Goal: Information Seeking & Learning: Learn about a topic

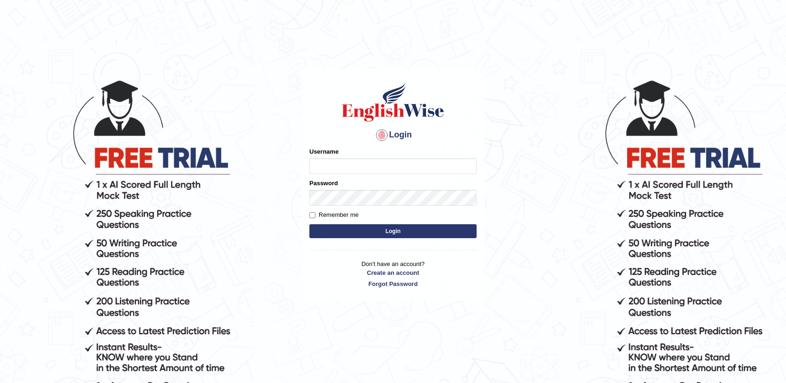
click at [448, 162] on input "Username" at bounding box center [393, 166] width 167 height 16
type input "nandhulokesh8791@gmail.com"
click at [422, 232] on button "Login" at bounding box center [393, 231] width 167 height 14
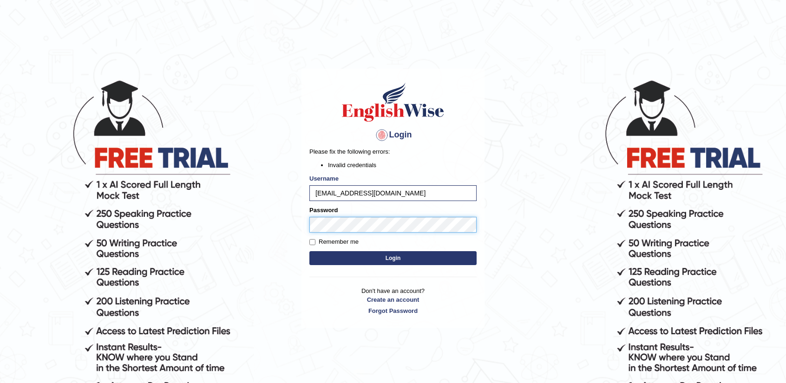
click at [301, 225] on main "Login Please fix the following errors: Invalid credentials Username nandhulokes…" at bounding box center [393, 185] width 186 height 290
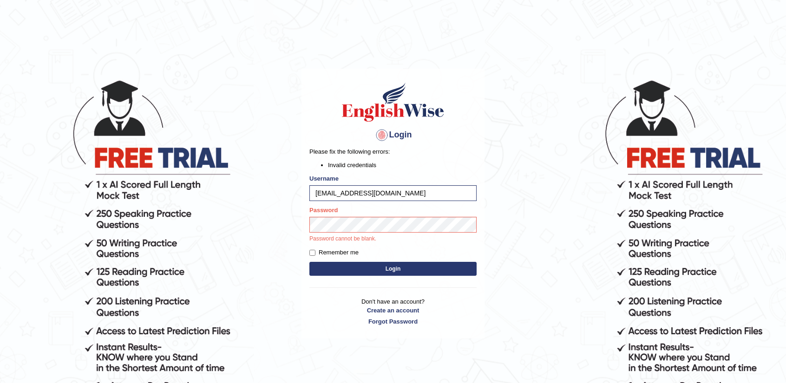
click at [347, 235] on p "Password cannot be blank." at bounding box center [393, 239] width 167 height 8
click at [400, 269] on button "Login" at bounding box center [393, 269] width 167 height 14
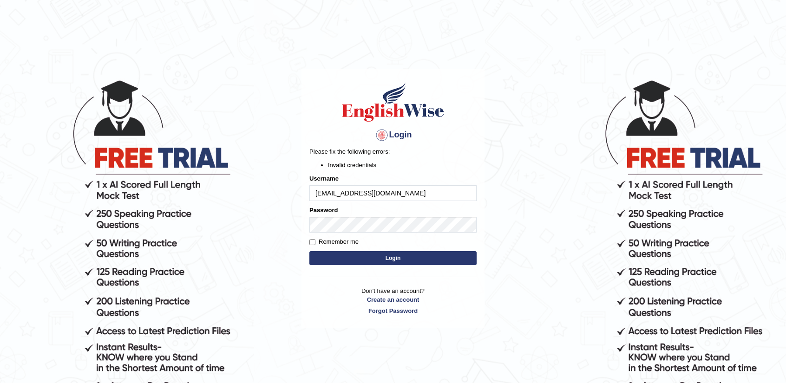
click at [390, 136] on h4 "Login" at bounding box center [393, 135] width 167 height 15
click at [376, 136] on div at bounding box center [382, 135] width 15 height 15
click at [378, 168] on li "Invalid credentials" at bounding box center [402, 165] width 149 height 9
click at [411, 289] on p "Don't have an account? Create an account Forgot Password" at bounding box center [393, 301] width 167 height 29
click at [416, 292] on p "Don't have an account? Create an account Forgot Password" at bounding box center [393, 301] width 167 height 29
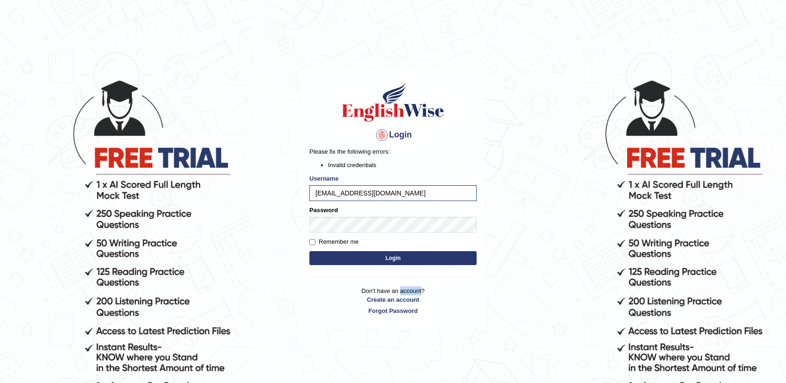
click at [416, 292] on p "Don't have an account? Create an account Forgot Password" at bounding box center [393, 301] width 167 height 29
click at [409, 302] on link "Create an account" at bounding box center [393, 300] width 167 height 9
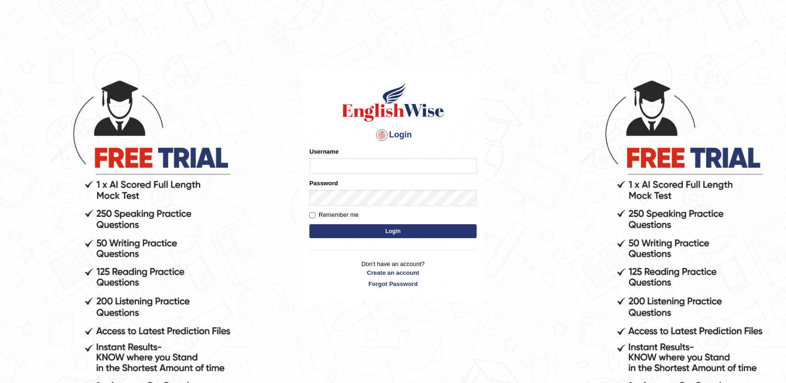
click at [376, 167] on input "Username" at bounding box center [393, 166] width 167 height 16
type input "[EMAIL_ADDRESS][DOMAIN_NAME]"
click at [359, 231] on button "Login" at bounding box center [393, 231] width 167 height 14
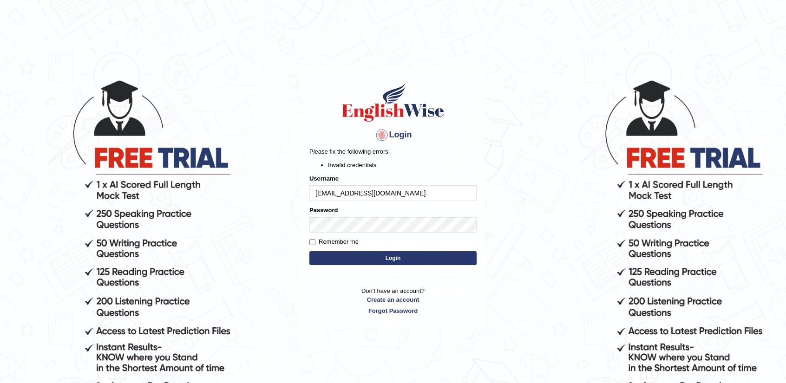
drag, startPoint x: 380, startPoint y: 193, endPoint x: 315, endPoint y: 199, distance: 65.3
click at [315, 199] on input "[EMAIL_ADDRESS][DOMAIN_NAME]" at bounding box center [393, 193] width 167 height 16
type input "[PERSON_NAME]-aus"
click at [354, 264] on button "Login" at bounding box center [393, 258] width 167 height 14
click at [363, 197] on input "nandhini-aus" at bounding box center [393, 193] width 167 height 16
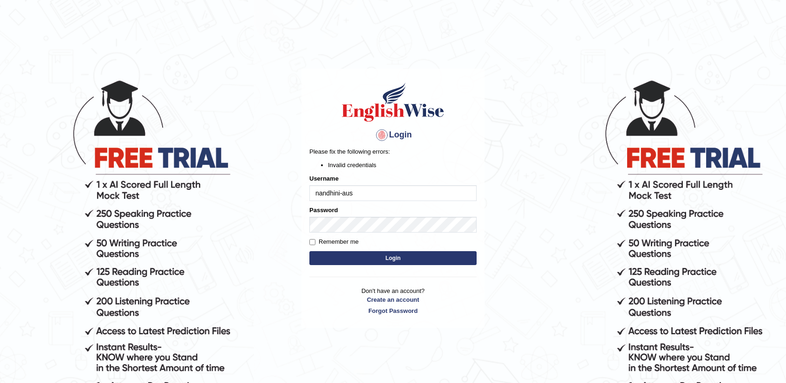
drag, startPoint x: 378, startPoint y: 191, endPoint x: 313, endPoint y: 200, distance: 65.7
click at [313, 200] on input "nandhini-aus" at bounding box center [393, 193] width 167 height 16
click at [423, 195] on input "nandhini-aus" at bounding box center [393, 193] width 167 height 16
click at [344, 193] on input "nandhini-aus" at bounding box center [393, 193] width 167 height 16
type input "nandhini- aus"
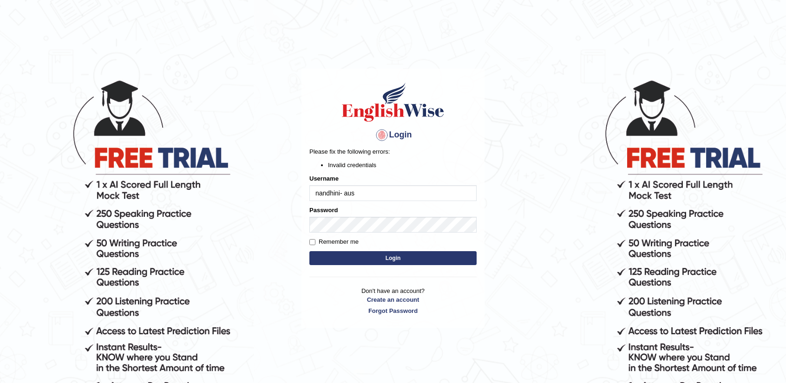
click at [408, 255] on button "Login" at bounding box center [393, 258] width 167 height 14
click at [337, 193] on input "nandhini- aus" at bounding box center [393, 193] width 167 height 16
click at [342, 195] on input "nandhini- aus" at bounding box center [393, 193] width 167 height 16
click at [340, 194] on input "nandhini- aus" at bounding box center [393, 193] width 167 height 16
type input "nandhini - aus"
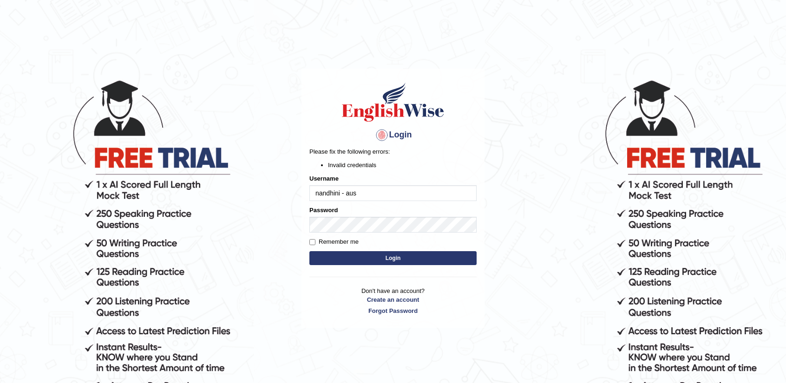
click at [364, 255] on button "Login" at bounding box center [393, 258] width 167 height 14
click at [382, 264] on button "Login" at bounding box center [393, 258] width 167 height 14
click at [370, 198] on input "nandhini - aus" at bounding box center [393, 193] width 167 height 16
drag, startPoint x: 363, startPoint y: 194, endPoint x: 289, endPoint y: 197, distance: 74.4
click at [289, 197] on body "Login Please fix the following errors: Invalid credentials Username nandhini - …" at bounding box center [393, 231] width 786 height 383
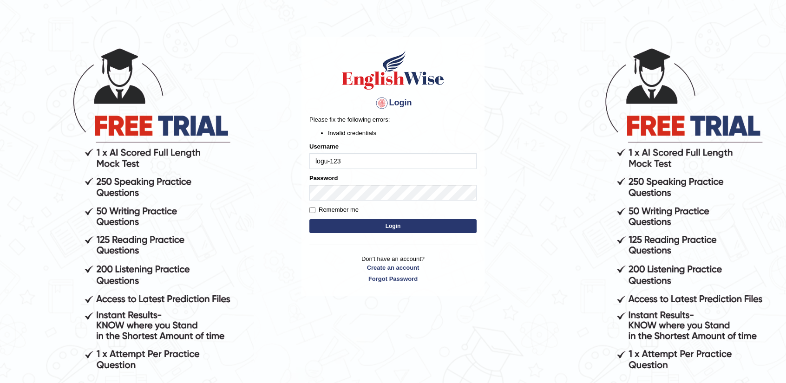
scroll to position [46, 0]
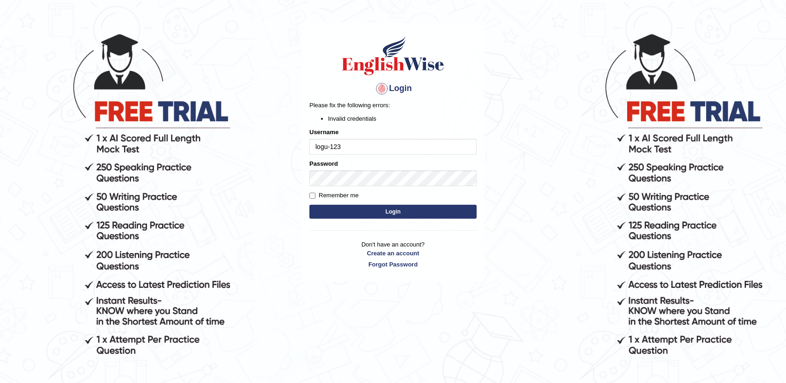
type input "logu-123"
click at [435, 214] on button "Login" at bounding box center [393, 212] width 167 height 14
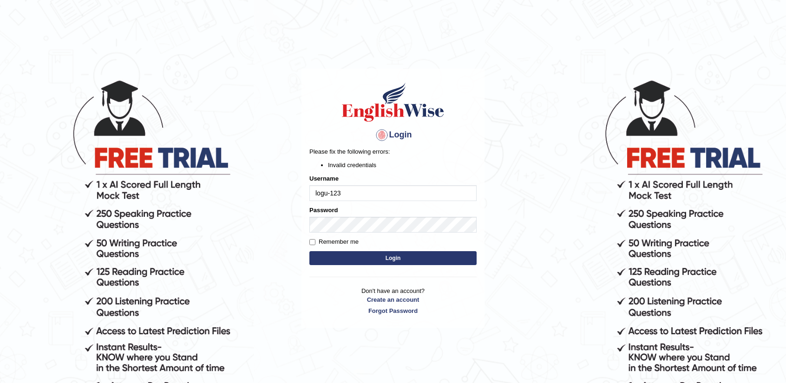
click at [434, 194] on input "logu-123" at bounding box center [393, 193] width 167 height 16
drag, startPoint x: 355, startPoint y: 266, endPoint x: 356, endPoint y: 303, distance: 37.6
click at [356, 303] on div "Login Please fix the following errors: Invalid credentials Username logu-123 Pa…" at bounding box center [393, 199] width 183 height 260
click at [385, 288] on p "Don't have an account? Create an account Forgot Password" at bounding box center [393, 301] width 167 height 29
click at [391, 300] on link "Create an account" at bounding box center [393, 300] width 167 height 9
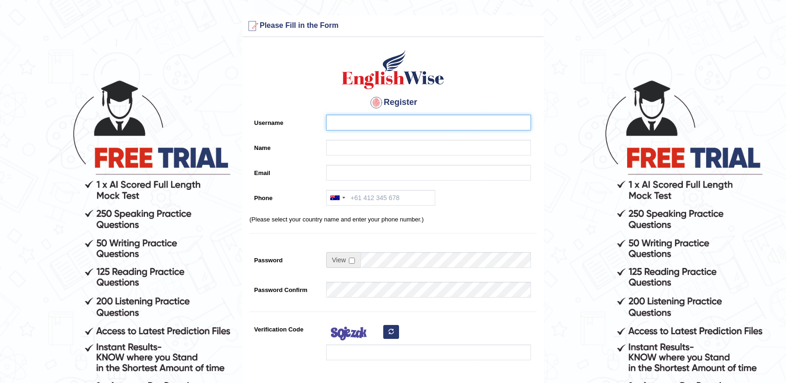
click at [377, 115] on input "Username" at bounding box center [428, 123] width 205 height 16
type input "nandhini_aus"
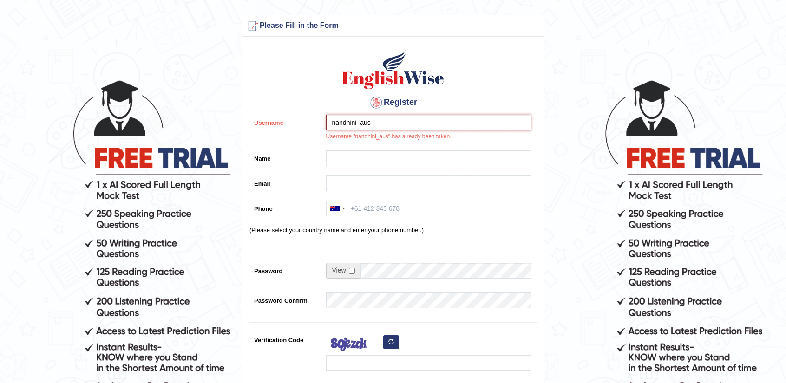
drag, startPoint x: 382, startPoint y: 121, endPoint x: 318, endPoint y: 120, distance: 64.6
click at [318, 120] on div "Username nandhini_aus Username "nandhini_aus" has already been taken." at bounding box center [393, 130] width 287 height 31
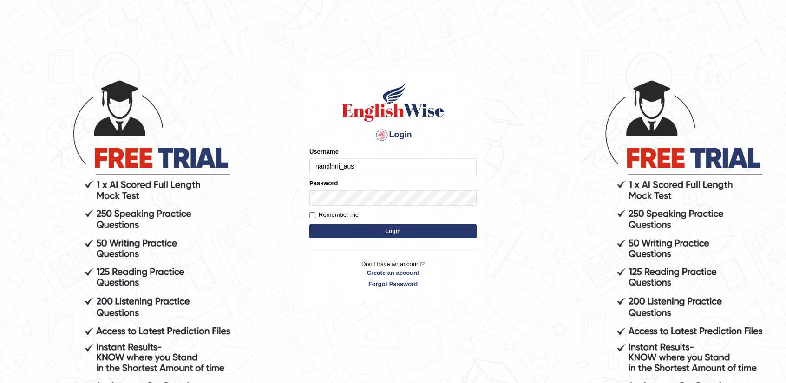
type input "nandhini_aus"
click at [371, 224] on button "Login" at bounding box center [393, 231] width 167 height 14
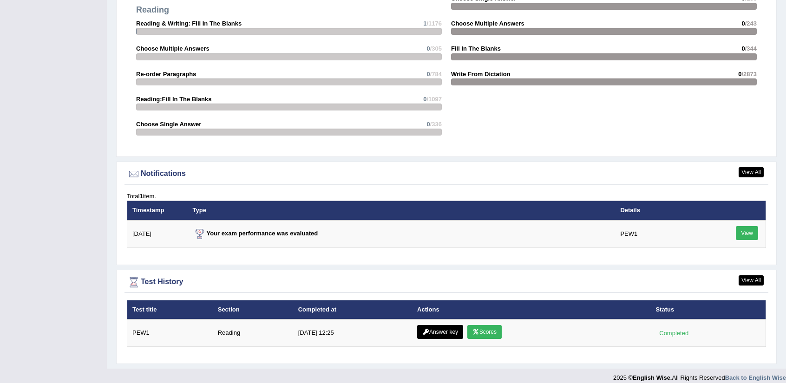
scroll to position [1040, 0]
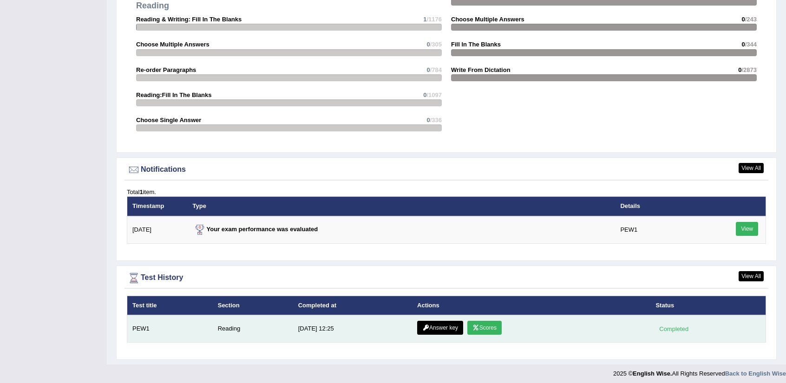
click at [495, 323] on link "Scores" at bounding box center [485, 328] width 34 height 14
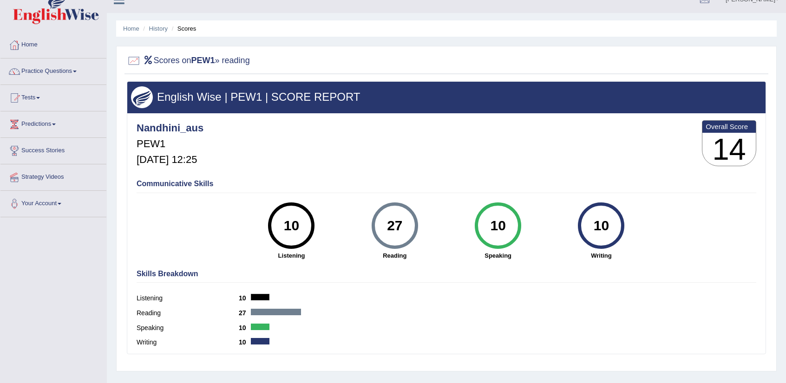
scroll to position [11, 0]
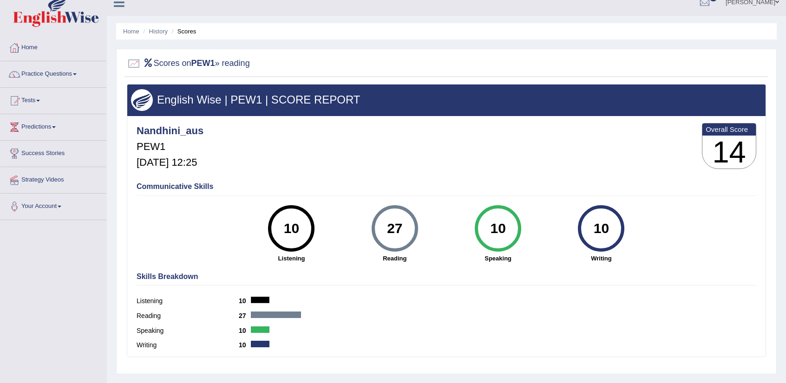
click at [185, 34] on li "Scores" at bounding box center [183, 31] width 27 height 9
click at [131, 66] on div at bounding box center [134, 64] width 14 height 14
click at [137, 62] on div at bounding box center [134, 64] width 14 height 14
click at [258, 66] on div at bounding box center [446, 63] width 639 height 19
click at [257, 66] on div at bounding box center [446, 63] width 639 height 19
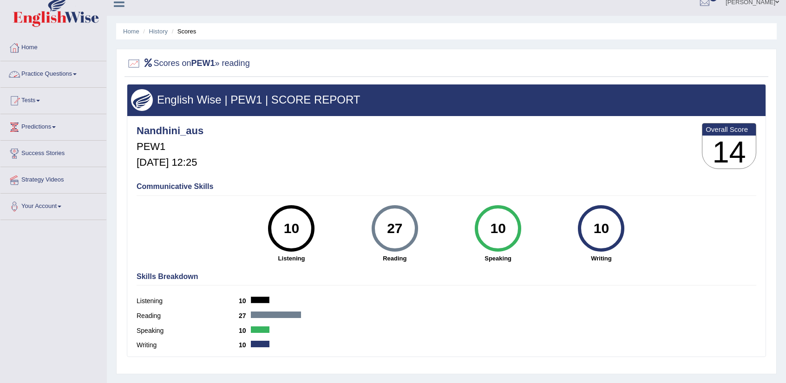
click at [73, 70] on link "Practice Questions" at bounding box center [53, 72] width 106 height 23
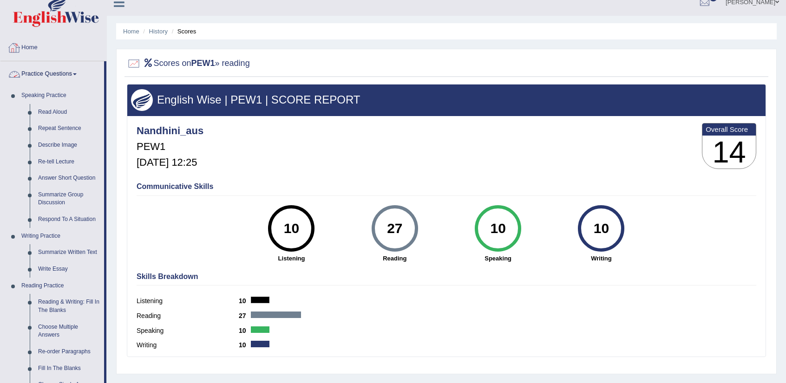
click at [25, 46] on link "Home" at bounding box center [53, 46] width 106 height 23
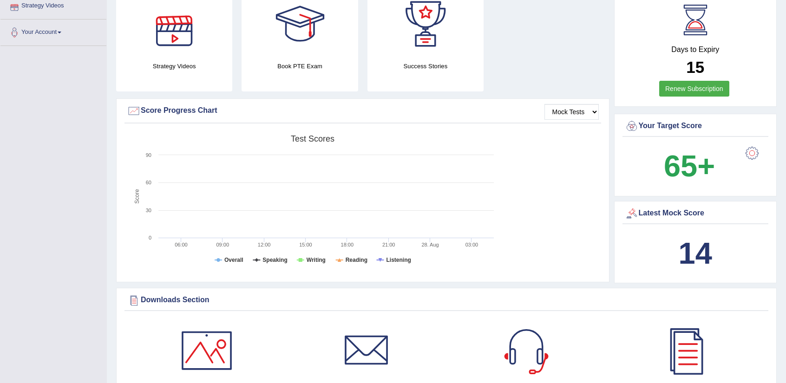
scroll to position [186, 0]
click at [355, 261] on tspan "Reading" at bounding box center [357, 260] width 22 height 7
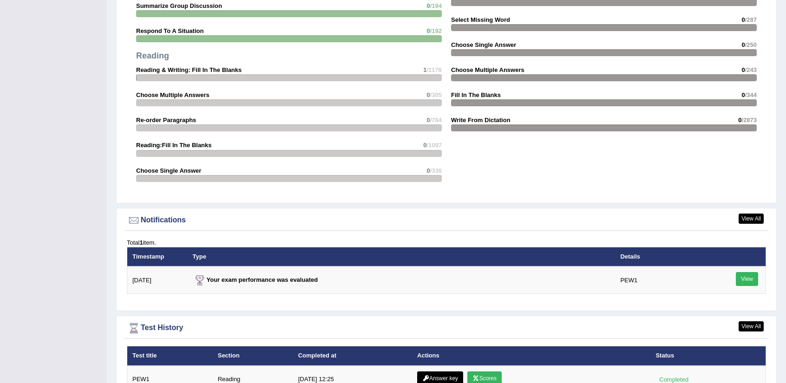
scroll to position [976, 0]
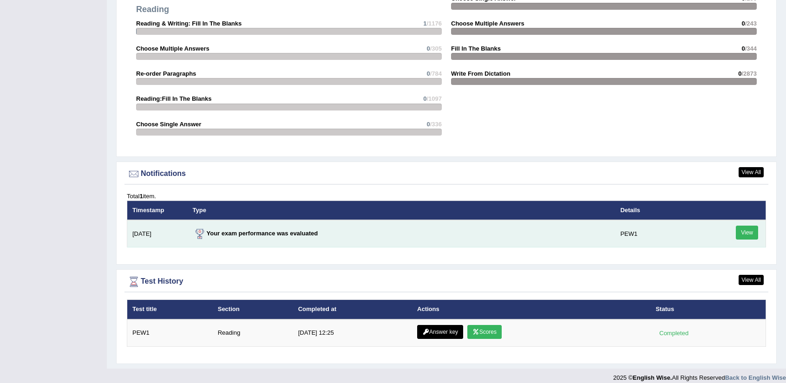
click at [756, 226] on link "View" at bounding box center [747, 233] width 22 height 14
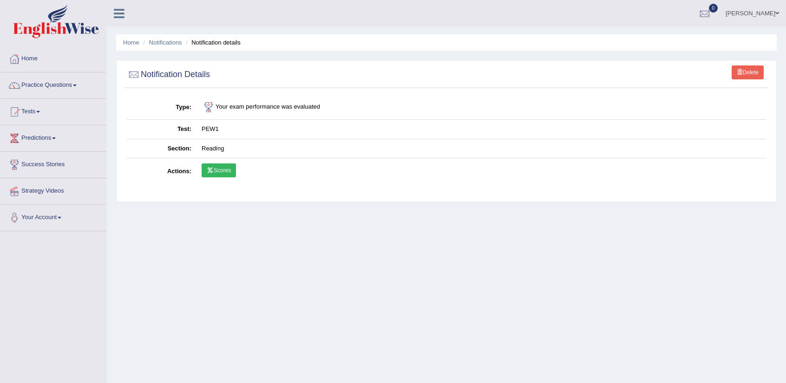
click at [233, 166] on link "Scores" at bounding box center [219, 171] width 34 height 14
click at [55, 135] on link "Predictions" at bounding box center [53, 136] width 106 height 23
click at [44, 107] on link "Tests" at bounding box center [53, 110] width 106 height 23
click at [41, 166] on link "History" at bounding box center [60, 166] width 87 height 17
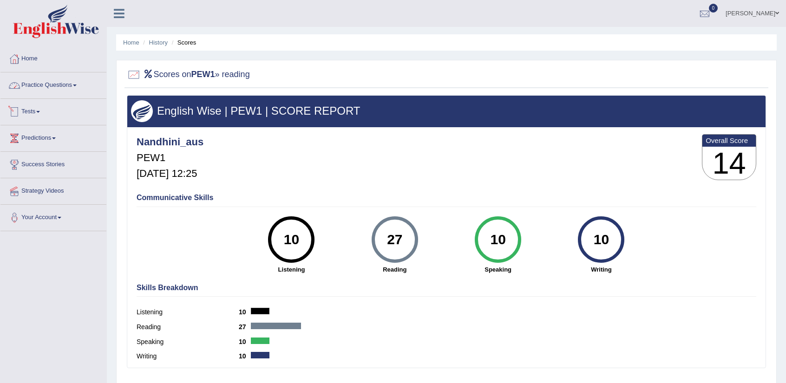
click at [71, 92] on link "Practice Questions" at bounding box center [53, 84] width 106 height 23
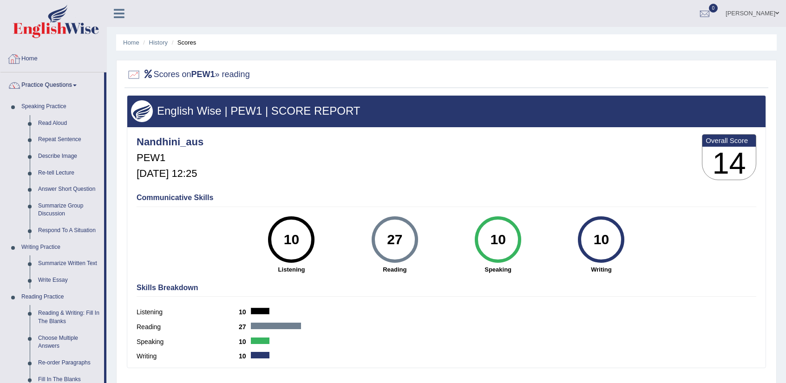
click at [39, 64] on link "Home" at bounding box center [53, 57] width 106 height 23
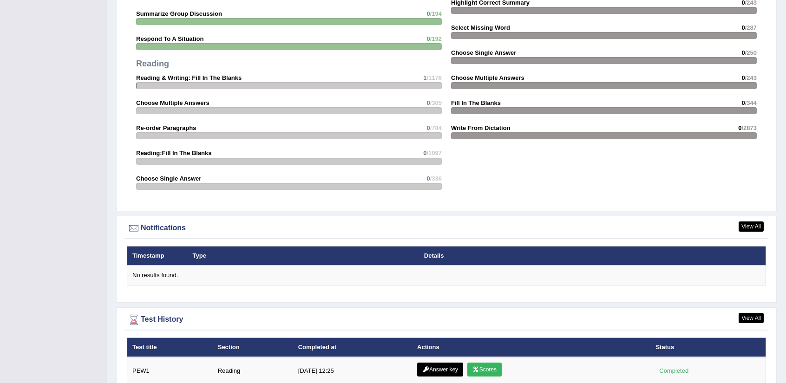
scroll to position [964, 0]
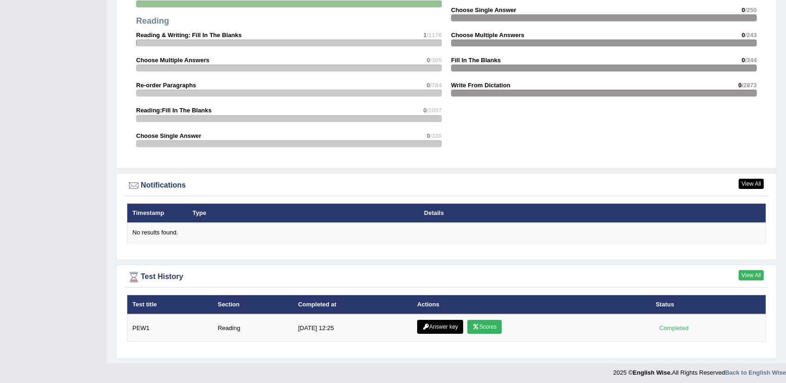
click at [756, 274] on link "View All" at bounding box center [751, 275] width 25 height 10
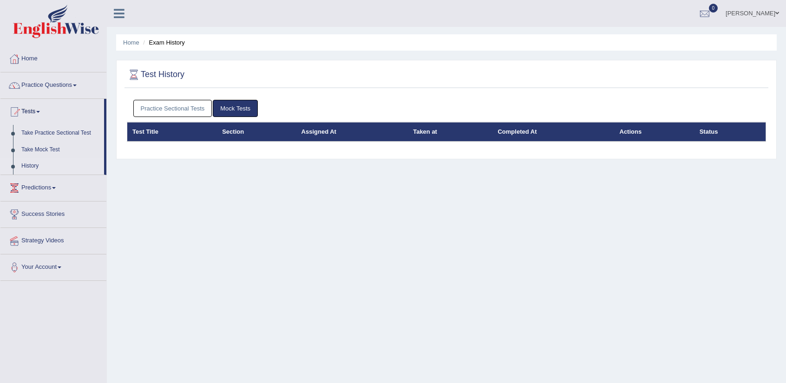
click at [187, 112] on link "Practice Sectional Tests" at bounding box center [172, 108] width 79 height 17
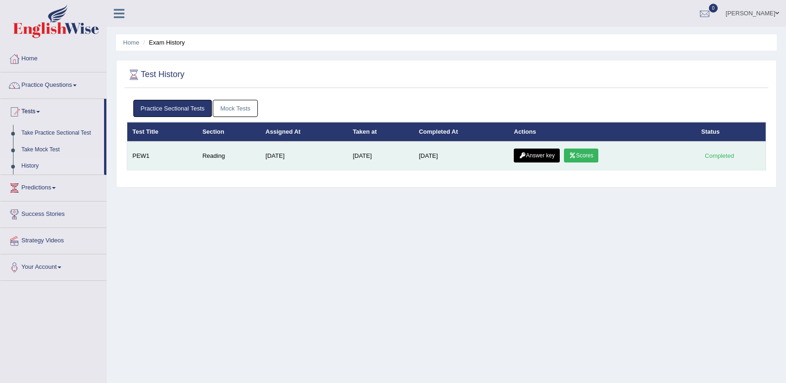
click at [540, 150] on link "Answer key" at bounding box center [537, 156] width 46 height 14
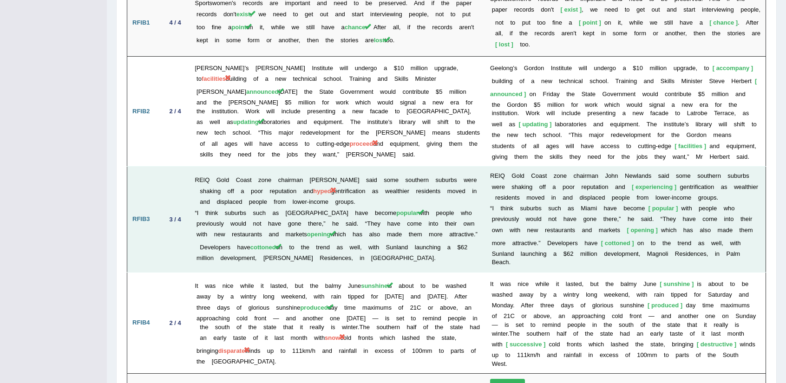
scroll to position [1162, 0]
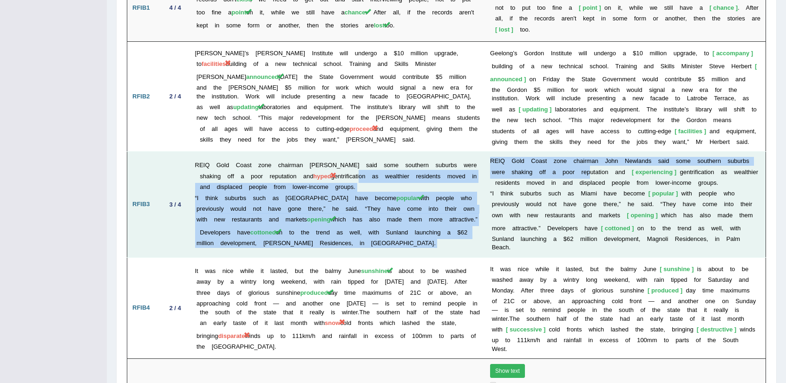
drag, startPoint x: 366, startPoint y: 119, endPoint x: 593, endPoint y: 117, distance: 227.3
click at [593, 152] on tr "RFIB3 3 / 4 REIQ Gold Coast zone chairman John Newlands said some southern subu…" at bounding box center [446, 205] width 639 height 106
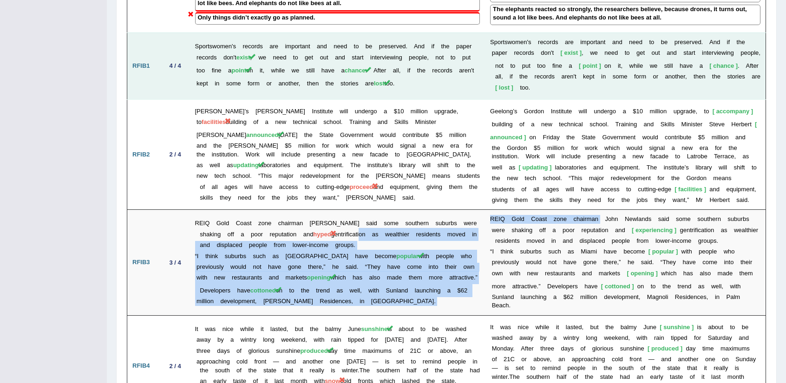
scroll to position [1115, 0]
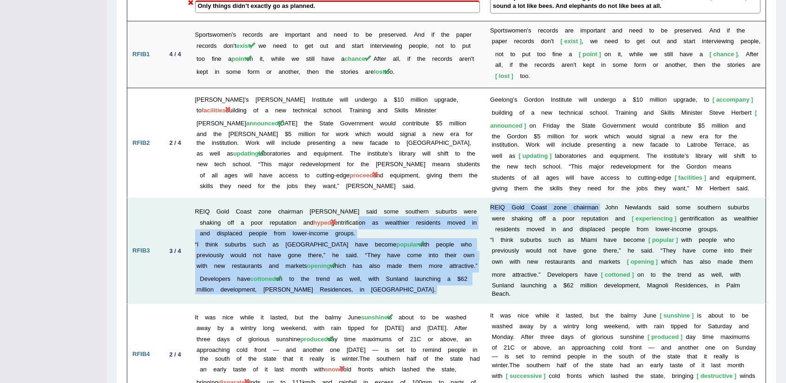
click at [450, 245] on td "REIQ Gold Coast zone chairman John Newlands said some southern suburbs were sha…" at bounding box center [338, 251] width 296 height 106
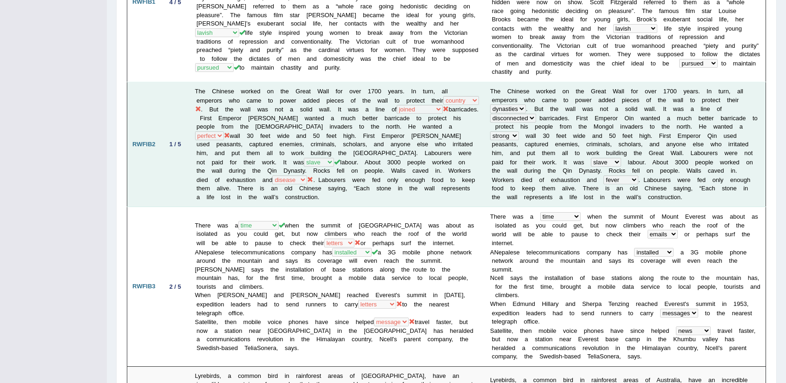
scroll to position [279, 0]
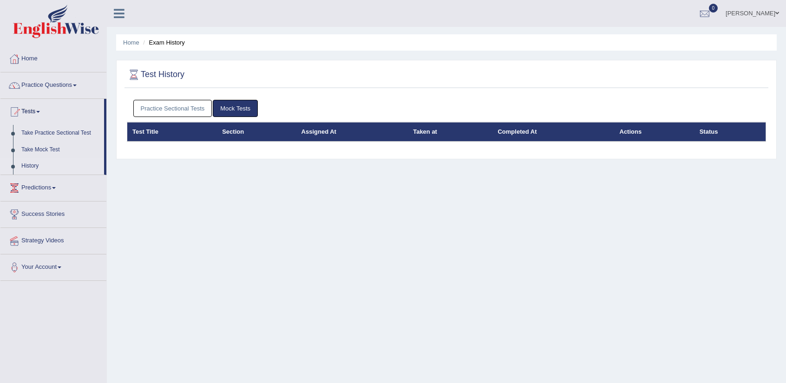
click at [183, 115] on link "Practice Sectional Tests" at bounding box center [172, 108] width 79 height 17
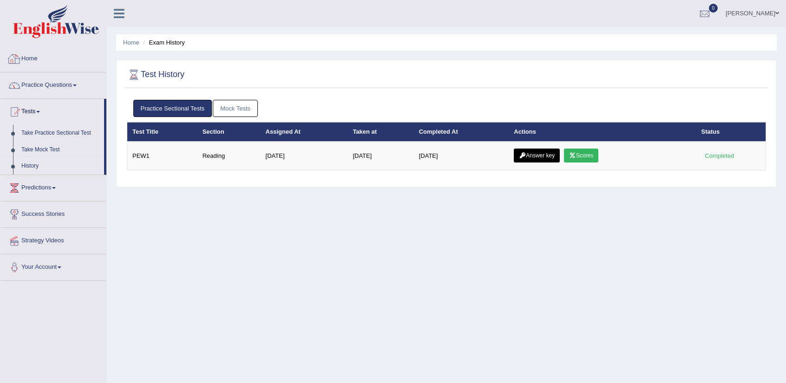
click at [30, 61] on link "Home" at bounding box center [53, 57] width 106 height 23
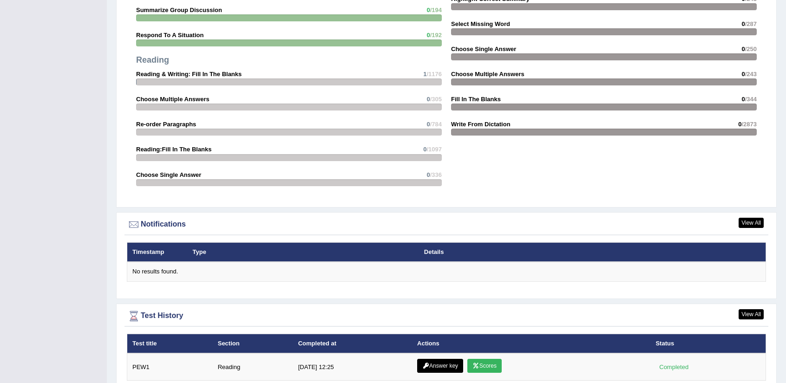
scroll to position [964, 0]
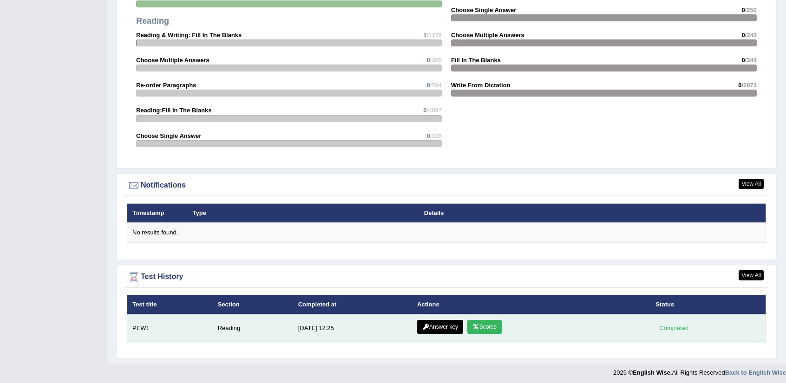
click at [439, 321] on link "Answer key" at bounding box center [440, 327] width 46 height 14
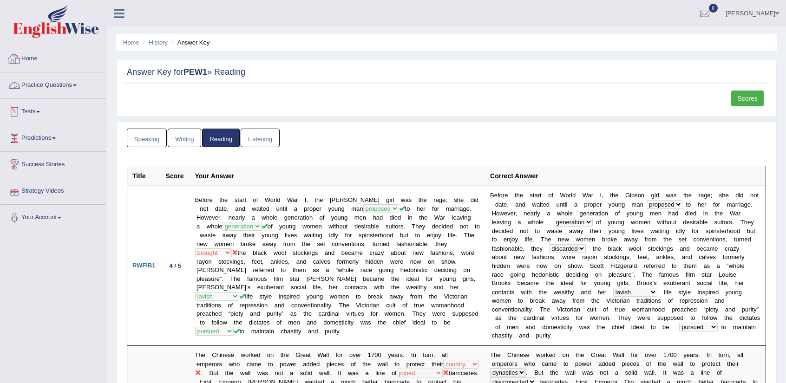
click at [70, 83] on link "Practice Questions" at bounding box center [53, 84] width 106 height 23
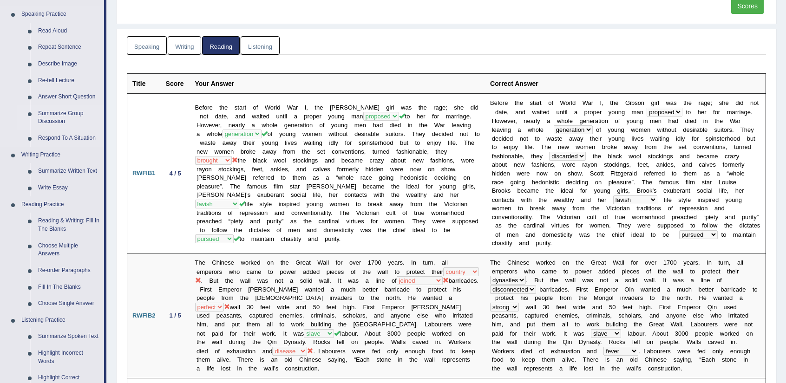
scroll to position [139, 0]
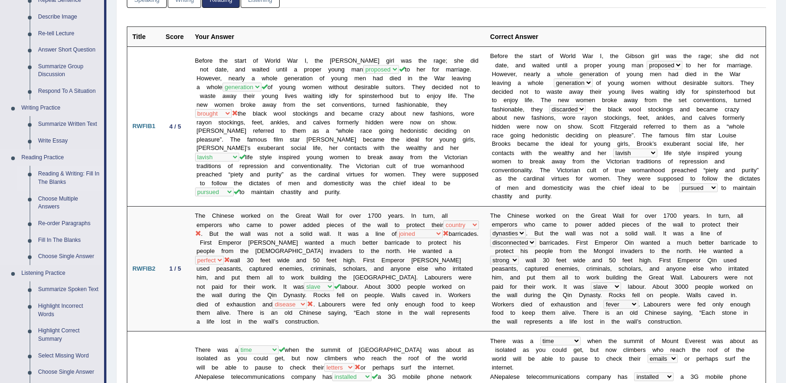
click at [70, 174] on link "Reading & Writing: Fill In The Blanks" at bounding box center [69, 178] width 70 height 25
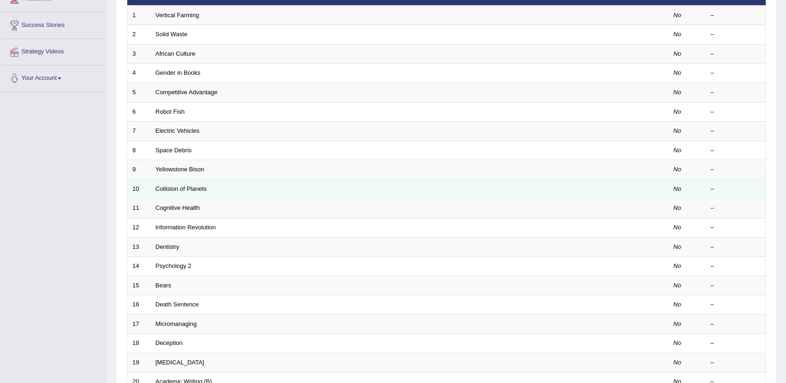
scroll to position [186, 0]
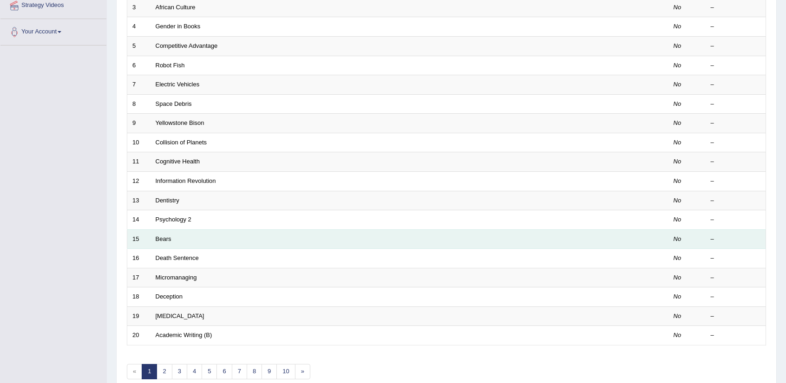
click at [651, 238] on td at bounding box center [634, 240] width 70 height 20
click at [682, 239] on td "No" at bounding box center [687, 240] width 37 height 20
click at [148, 233] on td "15" at bounding box center [138, 240] width 23 height 20
click at [153, 233] on td "Bears" at bounding box center [375, 240] width 448 height 20
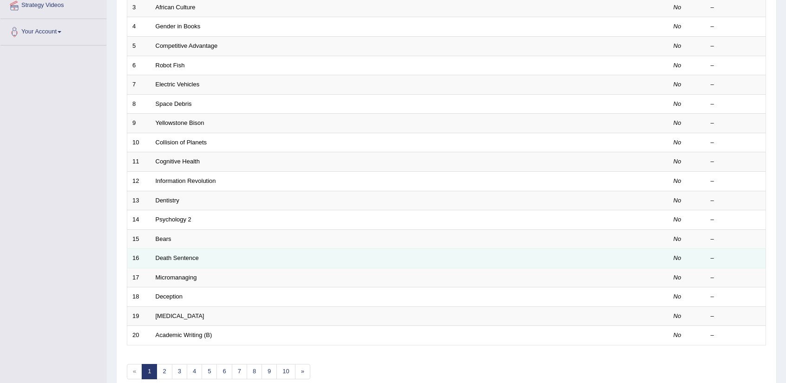
scroll to position [0, 0]
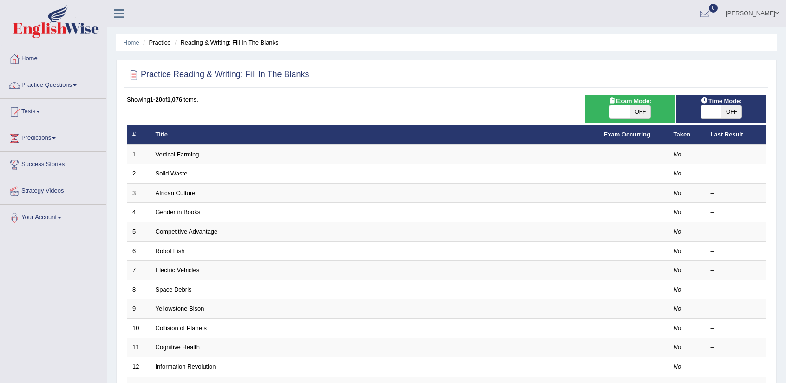
click at [641, 112] on span "OFF" at bounding box center [640, 111] width 20 height 13
checkbox input "true"
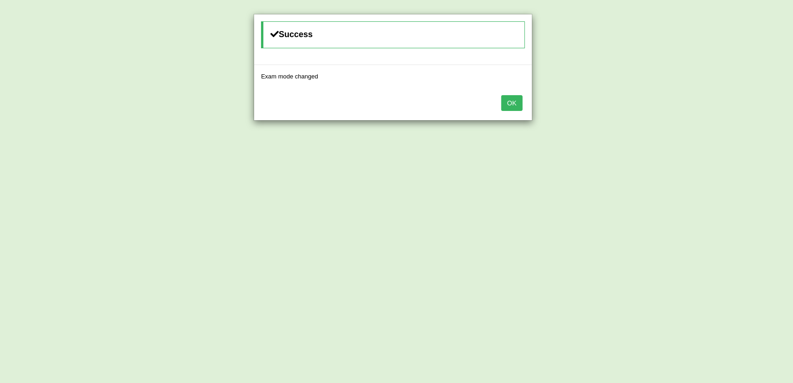
click at [504, 100] on button "OK" at bounding box center [511, 103] width 21 height 16
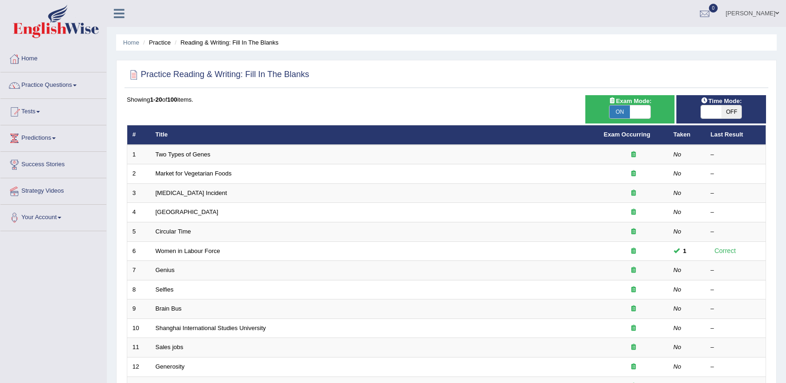
click at [710, 113] on span at bounding box center [711, 111] width 20 height 13
checkbox input "true"
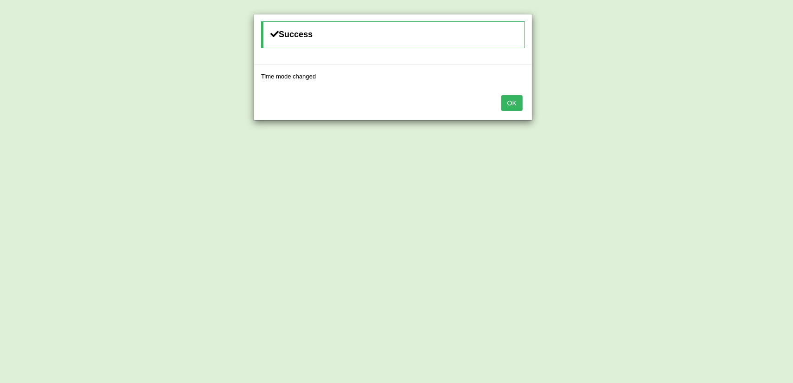
click at [505, 101] on button "OK" at bounding box center [511, 103] width 21 height 16
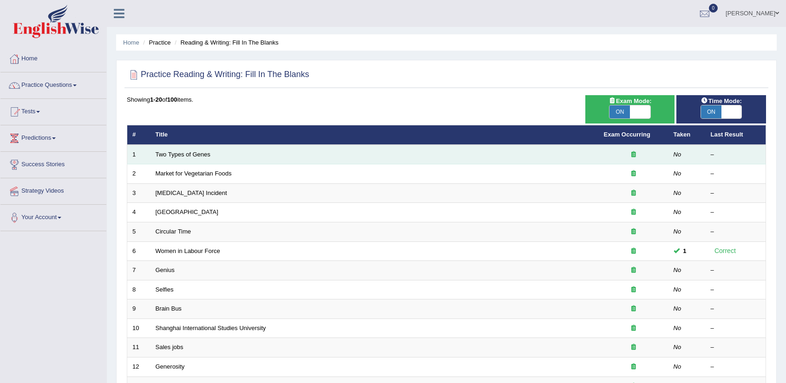
click at [630, 151] on div at bounding box center [633, 155] width 59 height 9
click at [216, 152] on td "Two Types of Genes" at bounding box center [375, 155] width 448 height 20
click at [633, 153] on icon at bounding box center [634, 155] width 5 height 6
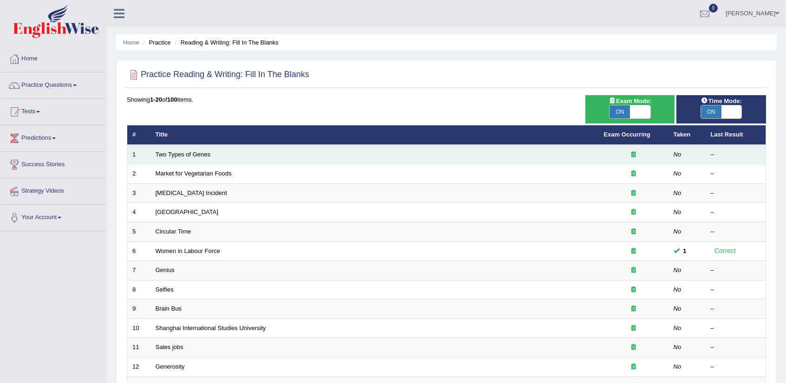
click at [633, 153] on icon at bounding box center [634, 155] width 5 height 6
click at [681, 150] on td "No" at bounding box center [687, 155] width 37 height 20
click at [712, 154] on div "–" at bounding box center [736, 155] width 50 height 9
click at [184, 158] on td "Two Types of Genes" at bounding box center [375, 155] width 448 height 20
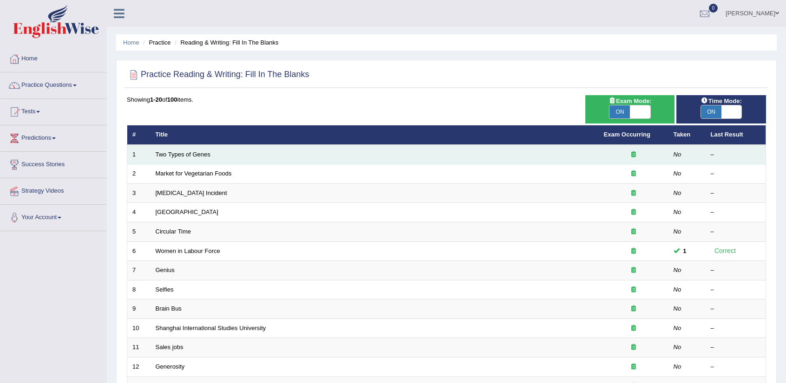
click at [184, 158] on td "Two Types of Genes" at bounding box center [375, 155] width 448 height 20
click at [185, 158] on td "Two Types of Genes" at bounding box center [375, 155] width 448 height 20
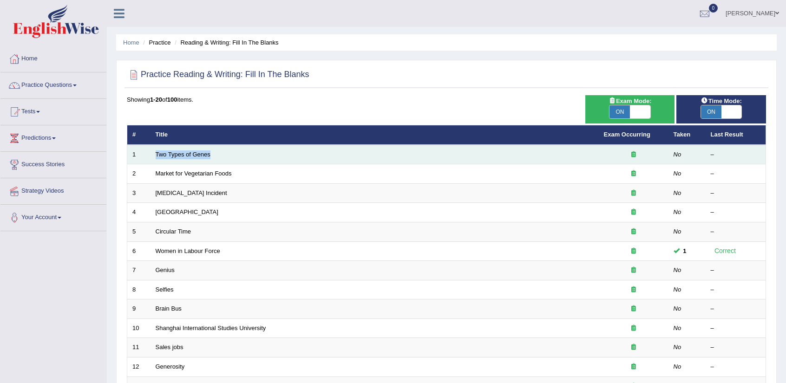
click at [185, 158] on td "Two Types of Genes" at bounding box center [375, 155] width 448 height 20
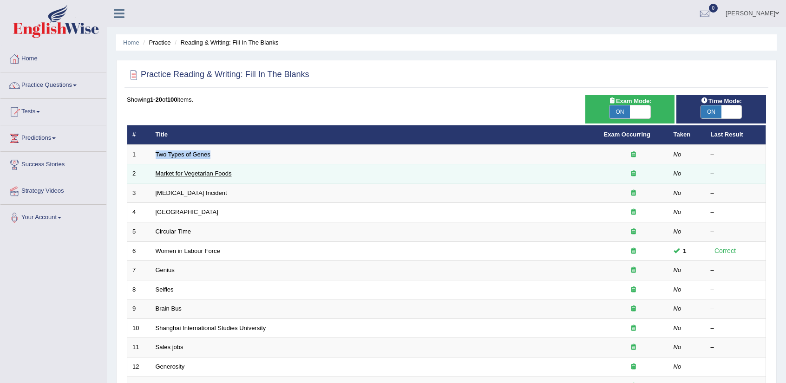
click at [185, 172] on link "Market for Vegetarian Foods" at bounding box center [194, 173] width 76 height 7
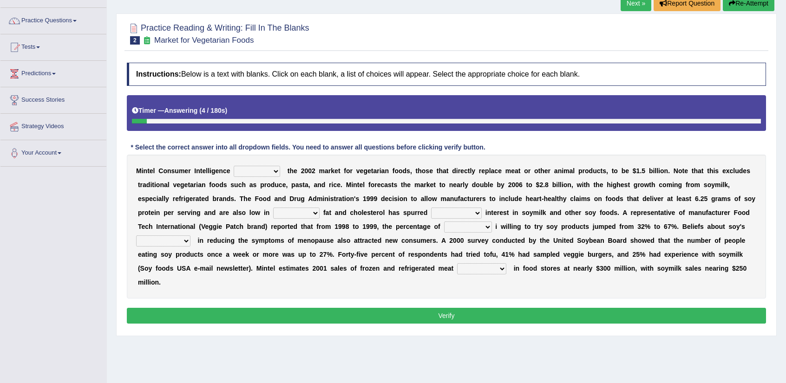
scroll to position [93, 0]
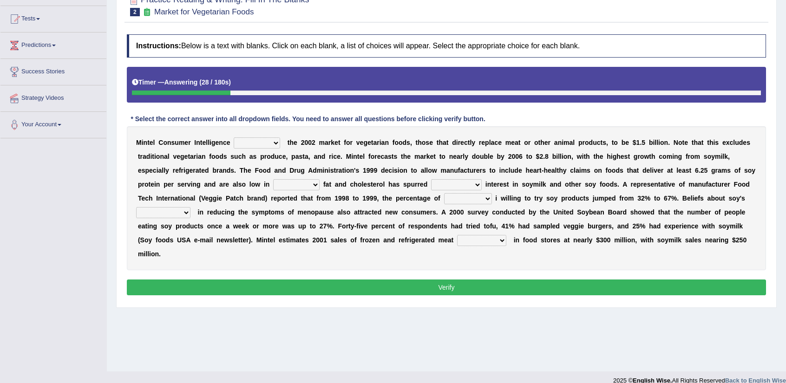
click at [270, 143] on select "deals fulfills creates estimates" at bounding box center [257, 143] width 46 height 11
select select "estimates"
click at [234, 138] on select "deals fulfills creates estimates" at bounding box center [257, 143] width 46 height 11
click at [303, 185] on select "saturated solid acid liquid" at bounding box center [296, 184] width 46 height 11
select select "saturated"
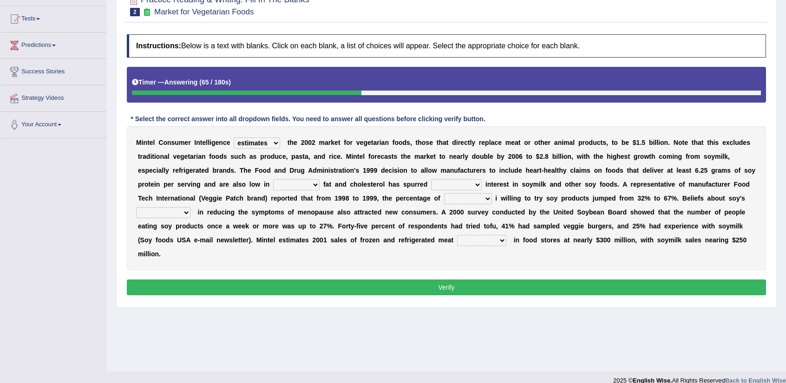
click at [273, 179] on select "saturated solid acid liquid" at bounding box center [296, 184] width 46 height 11
click at [452, 183] on select "good big tremendous extreme" at bounding box center [456, 184] width 51 height 11
select select "tremendous"
click at [431, 179] on select "good big tremendous extreme" at bounding box center [456, 184] width 51 height 11
click at [458, 197] on select "guests consumers customers clients" at bounding box center [468, 198] width 48 height 11
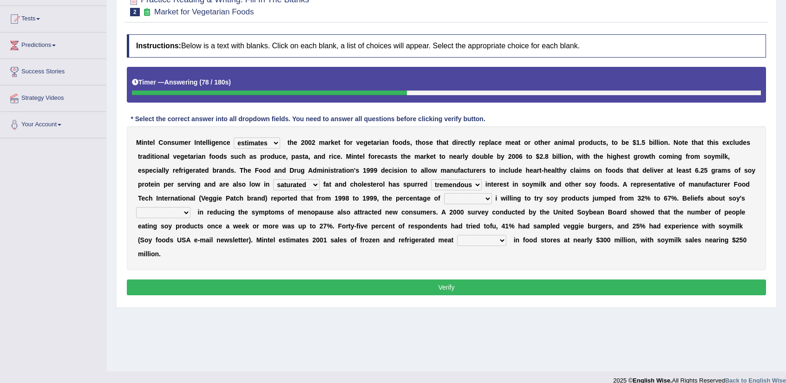
select select "consumers"
click at [444, 193] on select "guests consumers customers clients" at bounding box center [468, 198] width 48 height 11
click at [176, 215] on select "effectiveness timeliness efficiency goodness" at bounding box center [163, 212] width 54 height 11
select select "effectiveness"
click at [136, 207] on select "effectiveness timeliness efficiency goodness" at bounding box center [163, 212] width 54 height 11
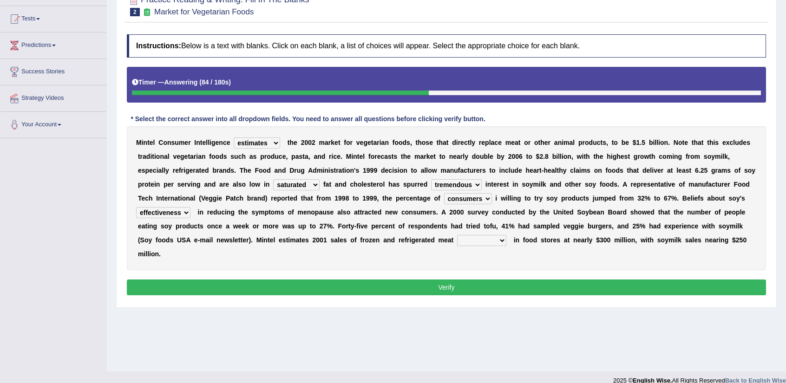
click at [483, 239] on select "foods choices staffs alternatives" at bounding box center [481, 240] width 49 height 11
select select "alternatives"
click at [457, 235] on select "foods choices staffs alternatives" at bounding box center [481, 240] width 49 height 11
click at [482, 282] on button "Verify" at bounding box center [446, 288] width 639 height 16
